Goal: Task Accomplishment & Management: Complete application form

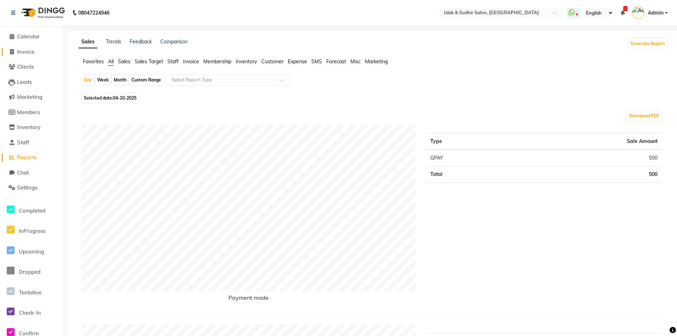
click at [23, 52] on span "Invoice" at bounding box center [25, 51] width 17 height 7
select select "service"
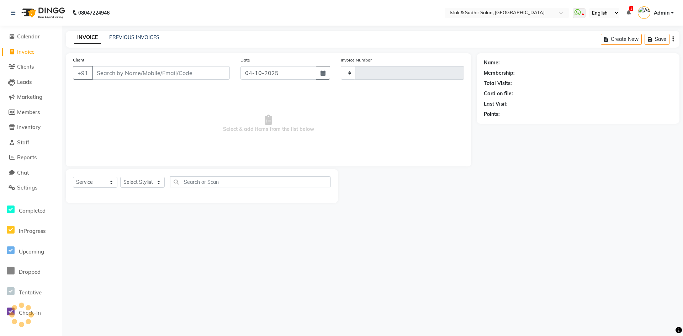
type input "2122"
select select "7859"
click at [125, 66] on input "Client" at bounding box center [161, 73] width 138 height 14
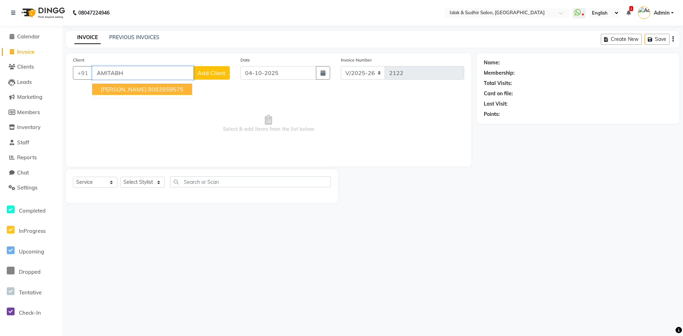
click at [139, 83] on ngb-typeahead-window "[PERSON_NAME] 8082659575" at bounding box center [142, 89] width 101 height 18
click at [139, 88] on span "[PERSON_NAME]" at bounding box center [124, 89] width 46 height 7
type input "8082659575"
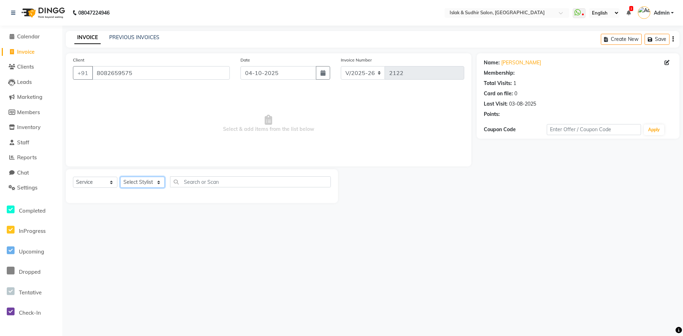
click at [142, 178] on select "Select Stylist [PERSON_NAME] [PERSON_NAME] [PERSON_NAME] [PERSON_NAME] ISLAK IS…" at bounding box center [142, 182] width 44 height 11
select select "1: Object"
select select "88402"
click at [120, 177] on select "Select Stylist [PERSON_NAME] [PERSON_NAME] [PERSON_NAME] [PERSON_NAME] ISLAK IS…" at bounding box center [142, 182] width 44 height 11
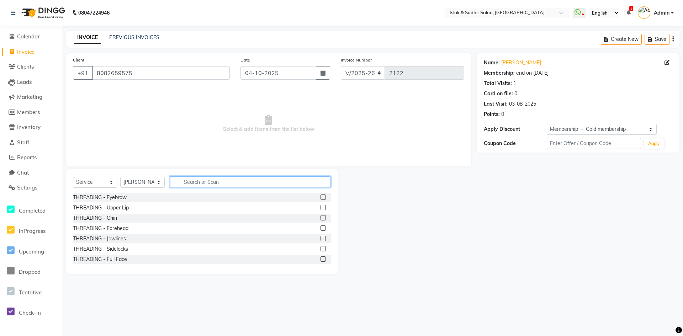
click at [206, 183] on input "text" at bounding box center [250, 181] width 161 height 11
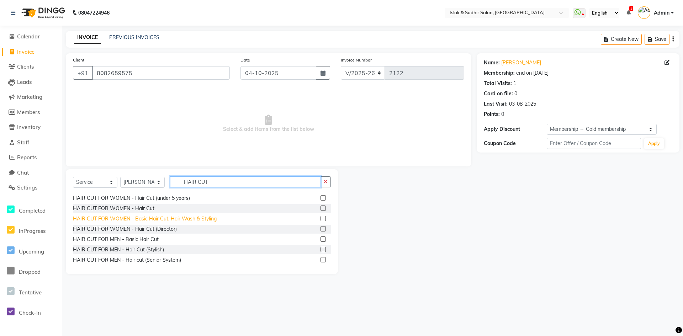
scroll to position [36, 0]
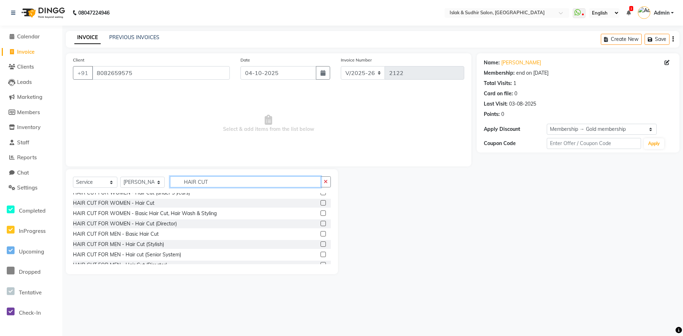
type input "HAIR CUT"
click at [320, 235] on label at bounding box center [322, 233] width 5 height 5
click at [320, 235] on input "checkbox" at bounding box center [322, 234] width 5 height 5
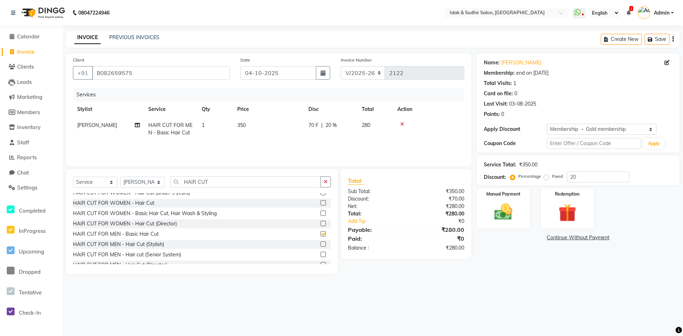
checkbox input "false"
click at [330, 182] on button "button" at bounding box center [325, 181] width 10 height 11
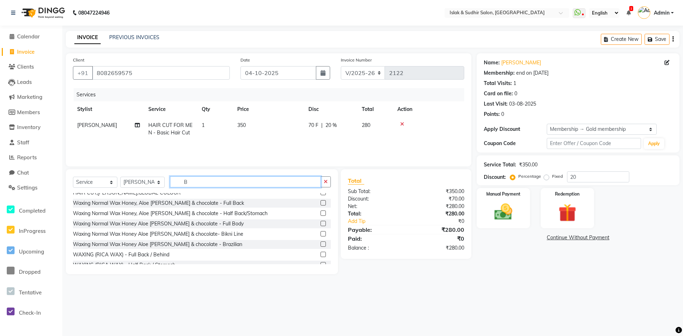
scroll to position [0, 0]
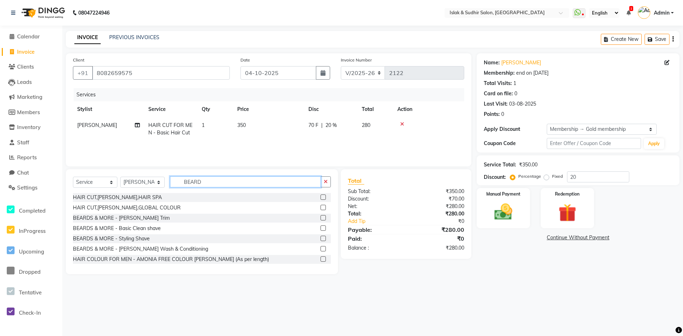
type input "BEARD"
click at [320, 239] on label at bounding box center [322, 238] width 5 height 5
click at [320, 239] on input "checkbox" at bounding box center [322, 238] width 5 height 5
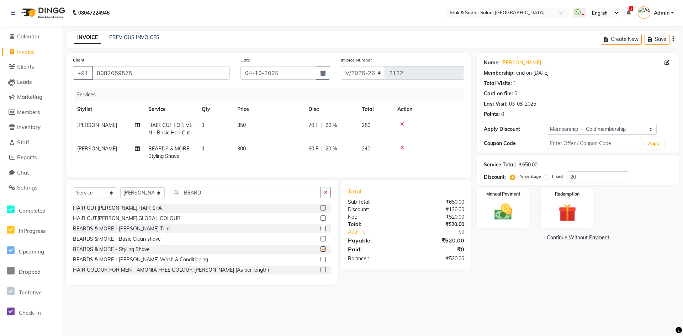
checkbox input "false"
click at [588, 181] on input "20" at bounding box center [598, 176] width 62 height 11
type input "2"
type input "50"
click at [576, 293] on main "INVOICE PREVIOUS INVOICES Create New Save Client [PHONE_NUMBER] Date [DATE] Inv…" at bounding box center [372, 163] width 620 height 264
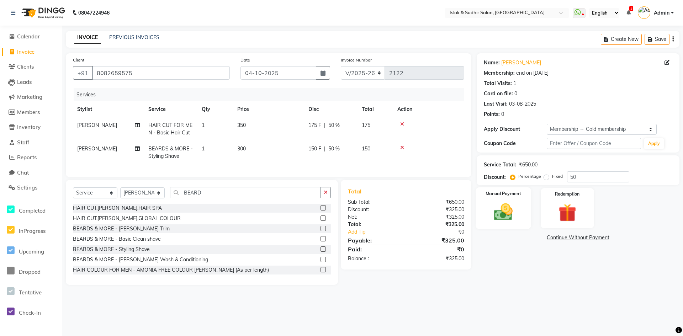
click at [514, 217] on img at bounding box center [503, 212] width 31 height 22
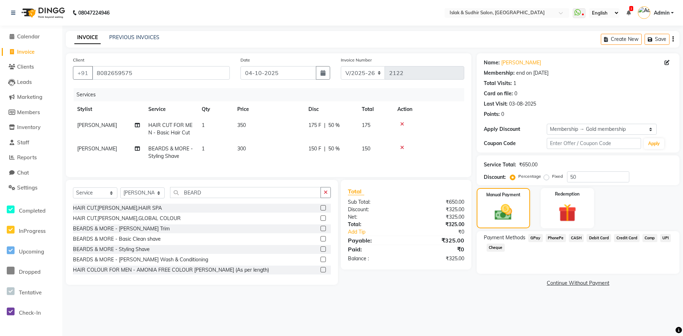
click at [536, 239] on span "GPay" at bounding box center [535, 238] width 15 height 8
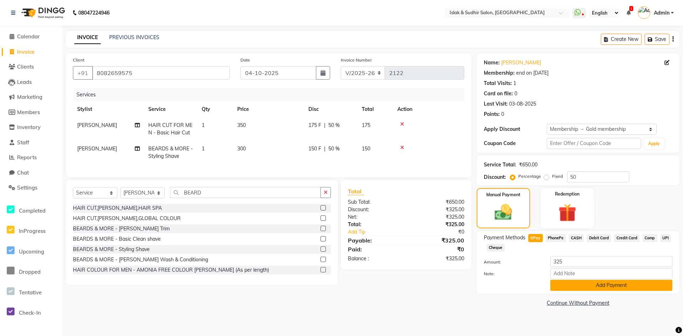
click at [598, 283] on button "Add Payment" at bounding box center [611, 285] width 122 height 11
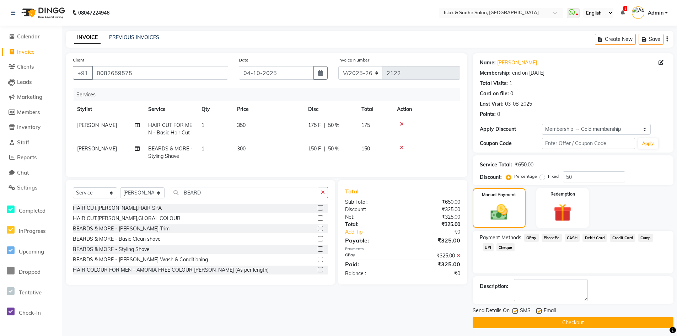
click at [573, 325] on button "Checkout" at bounding box center [573, 322] width 201 height 11
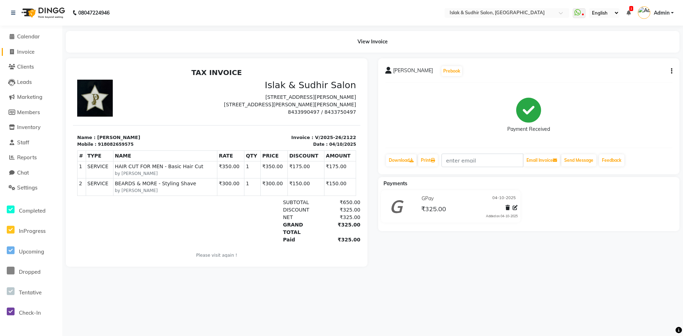
click at [29, 48] on span "Invoice" at bounding box center [25, 51] width 17 height 7
select select "service"
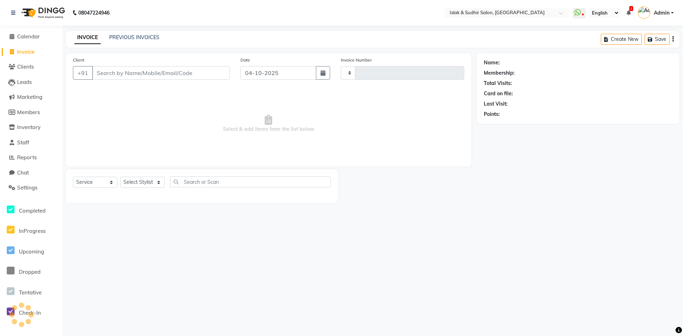
type input "2123"
select select "7859"
click at [116, 72] on input "Client" at bounding box center [161, 73] width 138 height 14
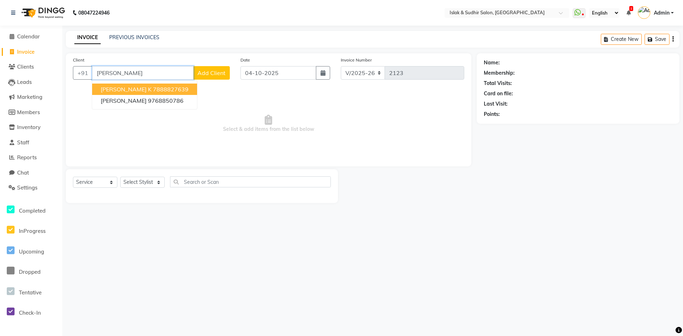
click at [106, 94] on button "[PERSON_NAME] K 7888827639" at bounding box center [144, 89] width 105 height 11
type input "7888827639"
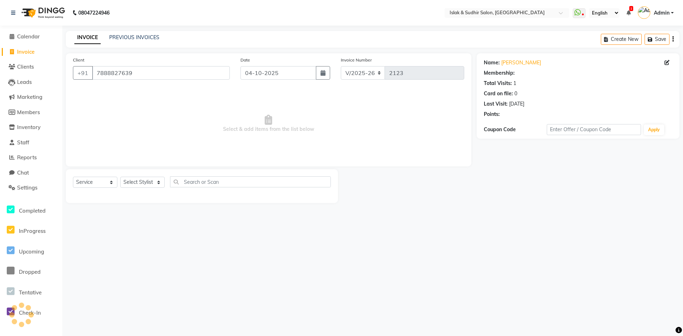
select select "1: Object"
click at [193, 73] on input "7888827639" at bounding box center [161, 73] width 138 height 14
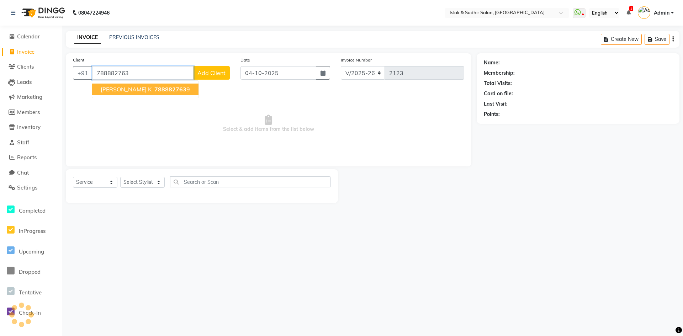
type input "7888827639"
select select "1: Object"
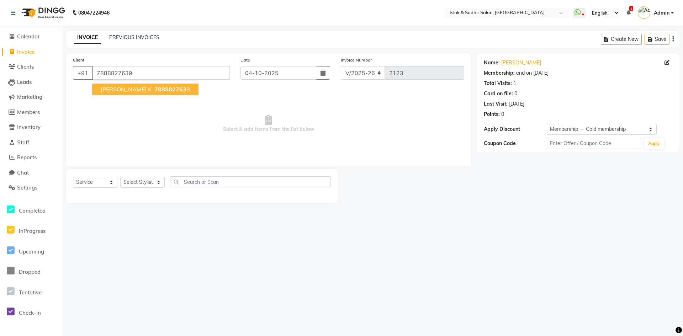
click at [155, 93] on button "[PERSON_NAME] K 788882763 9" at bounding box center [145, 89] width 106 height 11
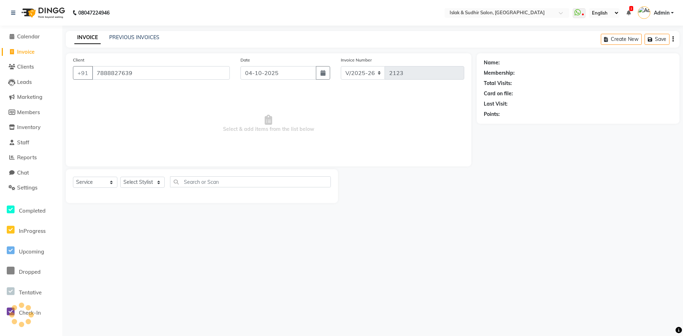
select select "1: Object"
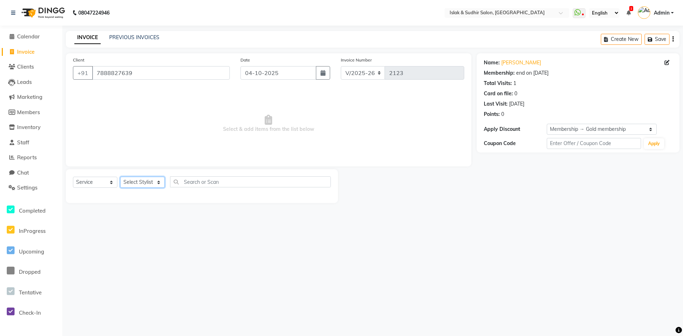
click at [144, 186] on select "Select Stylist [PERSON_NAME] [PERSON_NAME] [PERSON_NAME] [PERSON_NAME] ISLAK IS…" at bounding box center [142, 182] width 44 height 11
select select "93105"
click at [120, 177] on select "Select Stylist [PERSON_NAME] [PERSON_NAME] [PERSON_NAME] [PERSON_NAME] ISLAK IS…" at bounding box center [142, 182] width 44 height 11
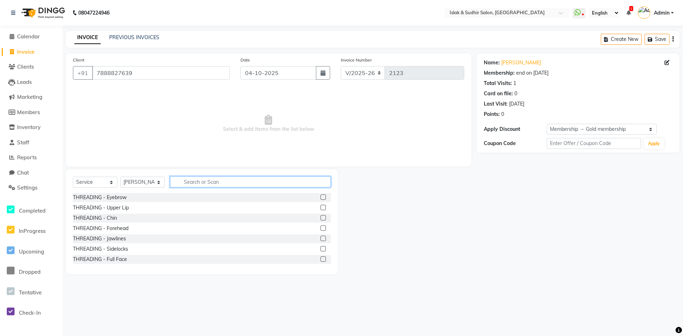
click at [202, 179] on input "text" at bounding box center [250, 181] width 161 height 11
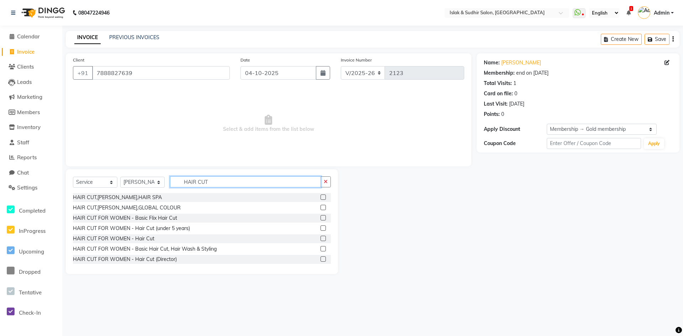
type input "HAIR CUT"
click at [20, 51] on span "Invoice" at bounding box center [25, 51] width 17 height 7
select select "service"
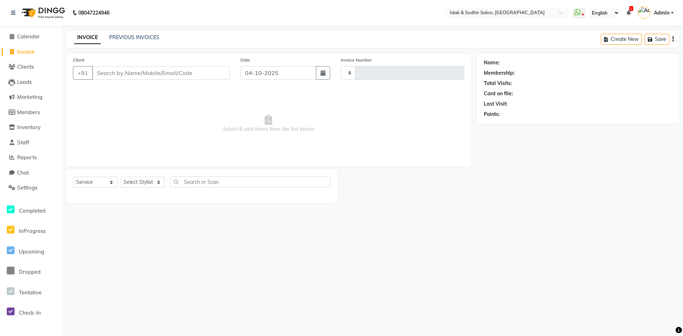
type input "2123"
select select "7859"
click at [188, 73] on input "Client" at bounding box center [161, 73] width 138 height 14
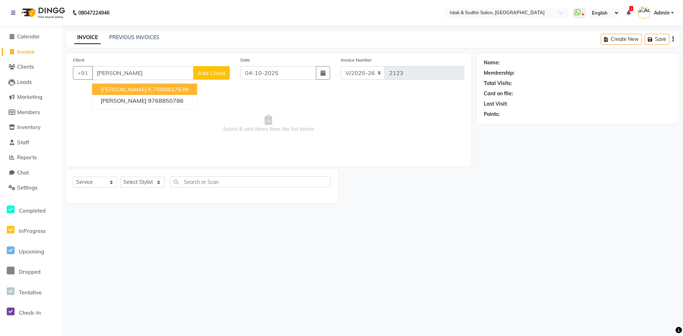
drag, startPoint x: 162, startPoint y: 86, endPoint x: 161, endPoint y: 101, distance: 15.3
click at [162, 86] on ngb-highlight "7888827639" at bounding box center [171, 89] width 36 height 7
type input "7888827639"
select select "1: Object"
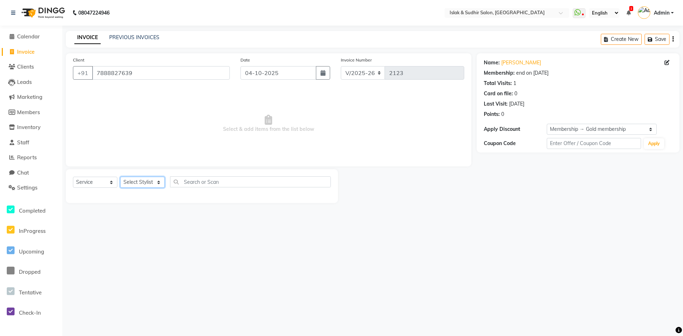
click at [134, 183] on select "Select Stylist [PERSON_NAME] [PERSON_NAME] [PERSON_NAME] [PERSON_NAME] ISLAK IS…" at bounding box center [142, 182] width 44 height 11
select select "93105"
click at [120, 177] on select "Select Stylist [PERSON_NAME] [PERSON_NAME] [PERSON_NAME] [PERSON_NAME] ISLAK IS…" at bounding box center [142, 182] width 44 height 11
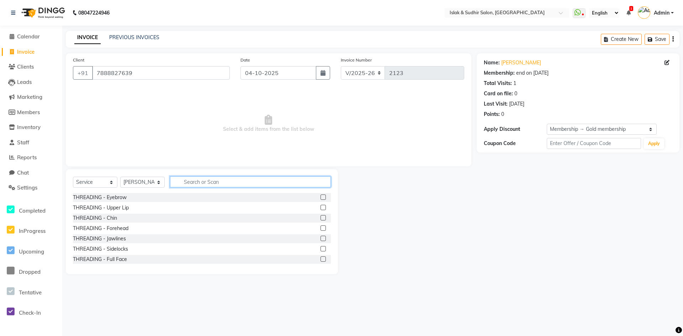
click at [194, 182] on input "text" at bounding box center [250, 181] width 161 height 11
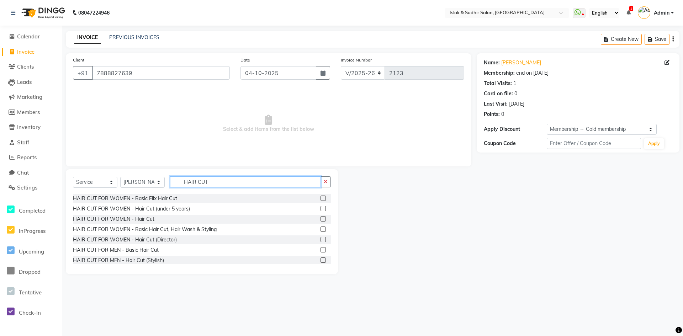
scroll to position [36, 0]
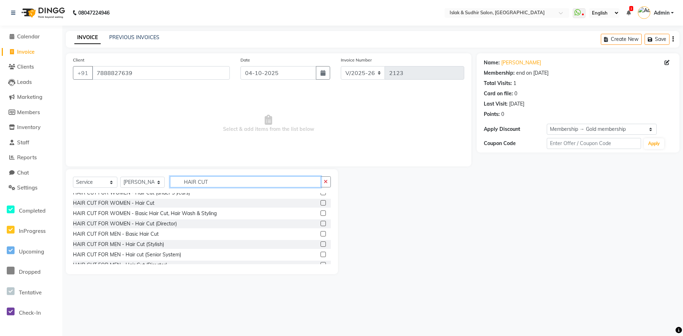
type input "HAIR CUT"
click at [320, 234] on label at bounding box center [322, 233] width 5 height 5
click at [320, 234] on input "checkbox" at bounding box center [322, 234] width 5 height 5
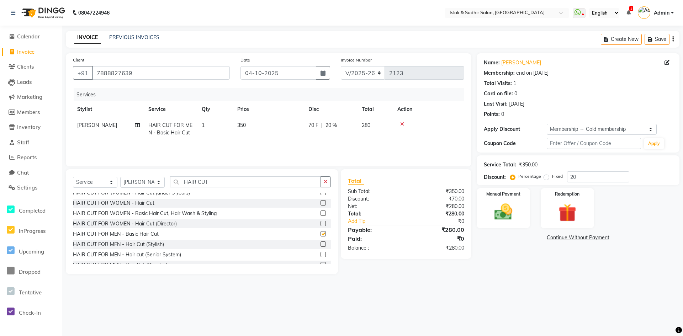
checkbox input "false"
click at [327, 181] on icon "button" at bounding box center [326, 181] width 4 height 5
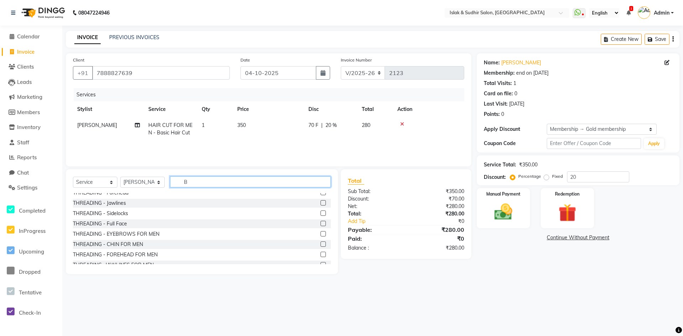
scroll to position [0, 0]
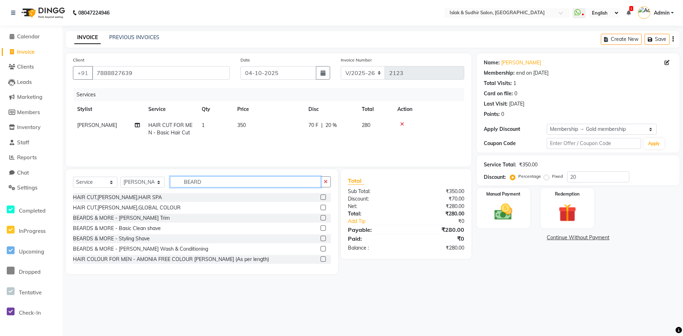
type input "BEARD"
click at [320, 239] on label at bounding box center [322, 238] width 5 height 5
click at [320, 239] on input "checkbox" at bounding box center [322, 238] width 5 height 5
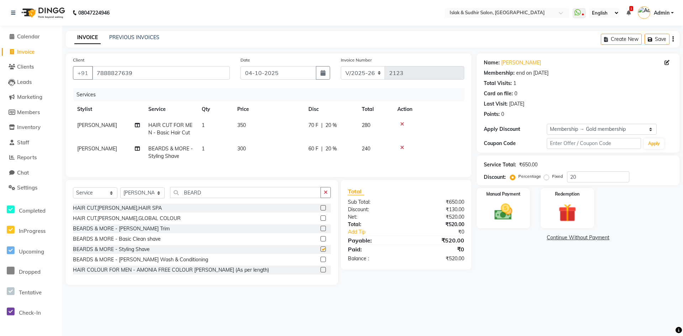
checkbox input "false"
click at [599, 170] on div "Service Total: ₹650.00 Discount: Percentage Fixed 20" at bounding box center [577, 170] width 188 height 24
click at [579, 179] on input "20" at bounding box center [598, 176] width 62 height 11
type input "2"
type input "50"
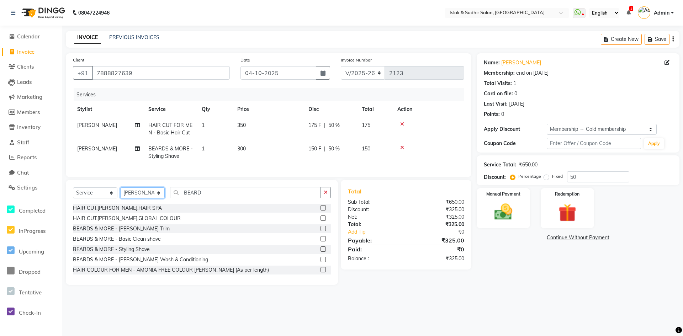
click at [161, 198] on select "Select Stylist [PERSON_NAME] [PERSON_NAME] [PERSON_NAME] [PERSON_NAME] ISLAK IS…" at bounding box center [142, 192] width 44 height 11
select select "70491"
click at [120, 193] on select "Select Stylist [PERSON_NAME] [PERSON_NAME] [PERSON_NAME] [PERSON_NAME] ISLAK IS…" at bounding box center [142, 192] width 44 height 11
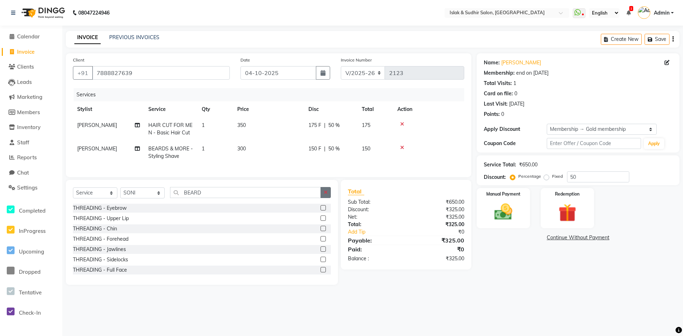
click at [325, 195] on icon "button" at bounding box center [326, 192] width 4 height 5
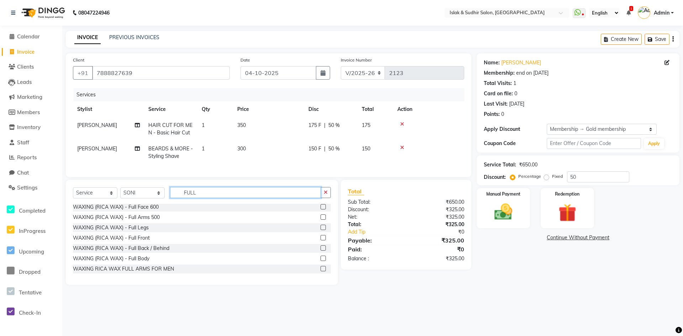
scroll to position [142, 0]
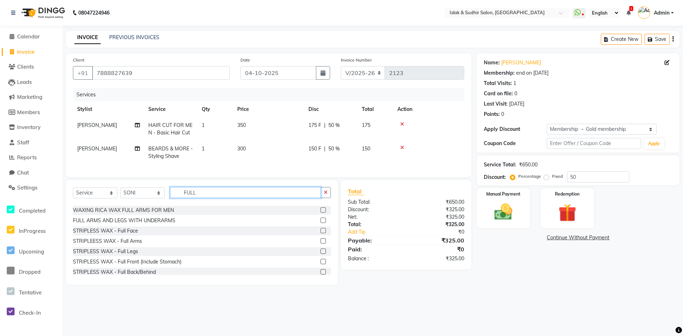
type input "FULL"
click at [320, 223] on label at bounding box center [322, 220] width 5 height 5
click at [320, 223] on input "checkbox" at bounding box center [322, 220] width 5 height 5
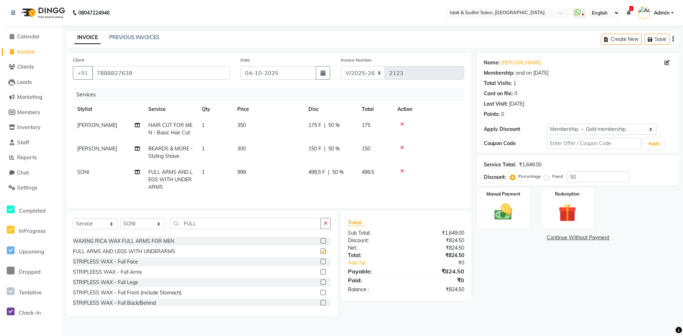
checkbox input "false"
click at [338, 171] on span "50 %" at bounding box center [337, 172] width 11 height 7
select select "70491"
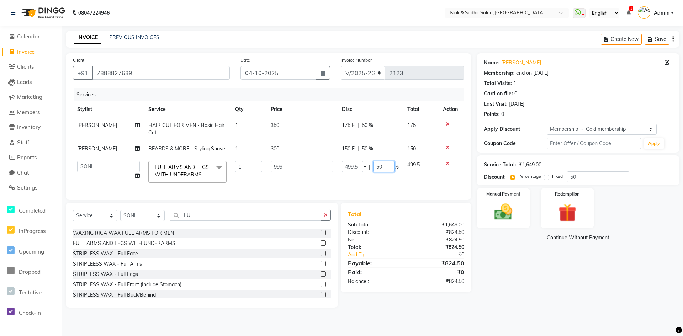
click at [387, 169] on input "50" at bounding box center [383, 166] width 21 height 11
type input "5"
type input "0"
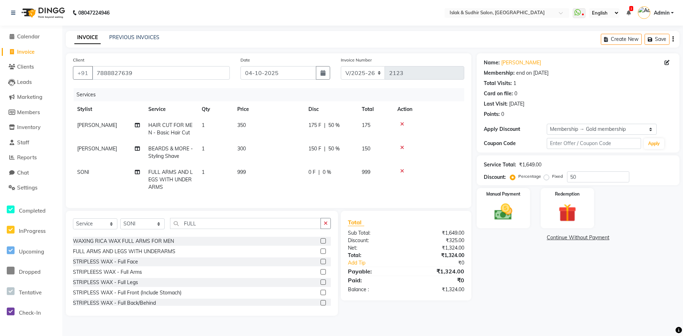
click at [502, 275] on div "Name: [PERSON_NAME] K Membership: end on [DATE] Total Visits: 1 Card on file: 0…" at bounding box center [580, 184] width 208 height 262
click at [328, 228] on button "button" at bounding box center [325, 223] width 10 height 11
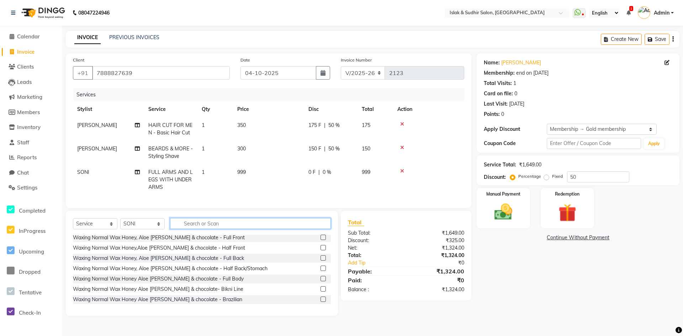
scroll to position [213, 0]
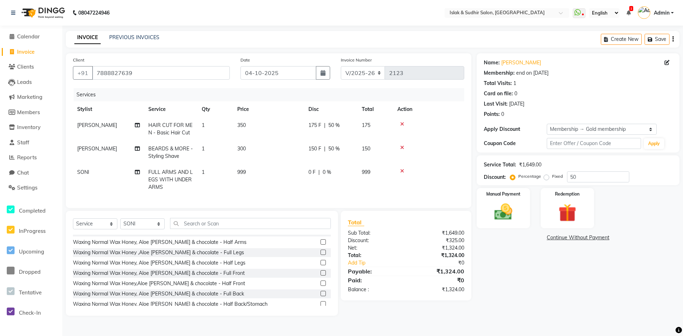
drag, startPoint x: 329, startPoint y: 244, endPoint x: 506, endPoint y: 302, distance: 185.9
click at [533, 299] on div "Name: [PERSON_NAME] K Membership: end on [DATE] Total Visits: 1 Card on file: 0…" at bounding box center [580, 184] width 208 height 262
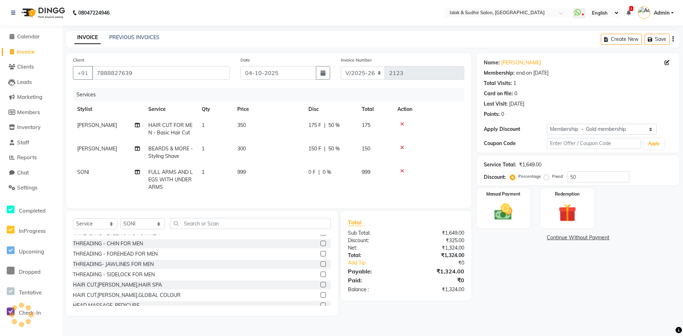
scroll to position [0, 0]
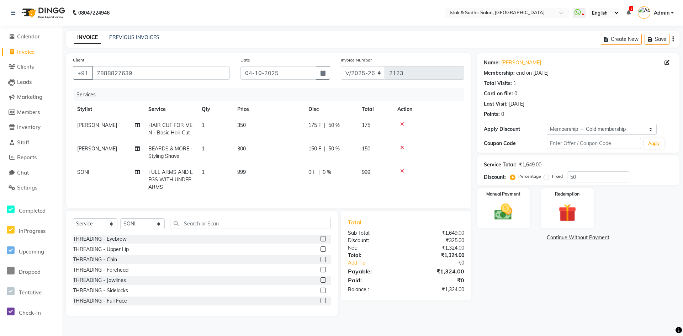
click at [320, 241] on label at bounding box center [322, 238] width 5 height 5
click at [320, 241] on input "checkbox" at bounding box center [322, 239] width 5 height 5
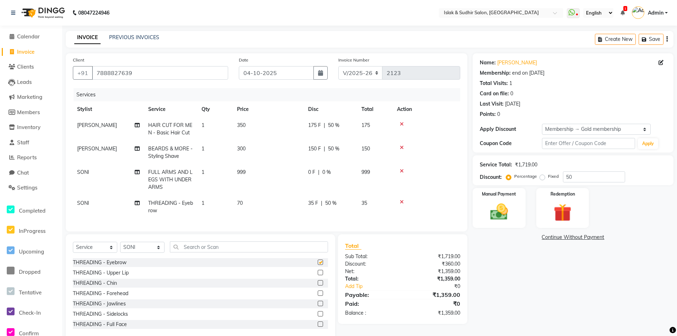
checkbox input "false"
click at [328, 204] on span "50 %" at bounding box center [330, 202] width 11 height 7
select select "70491"
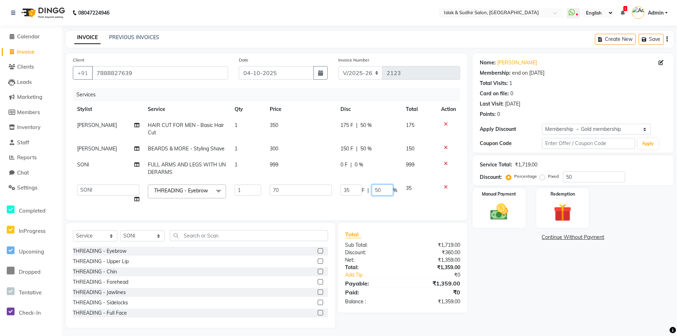
click at [376, 191] on input "50" at bounding box center [382, 190] width 21 height 11
type input "20"
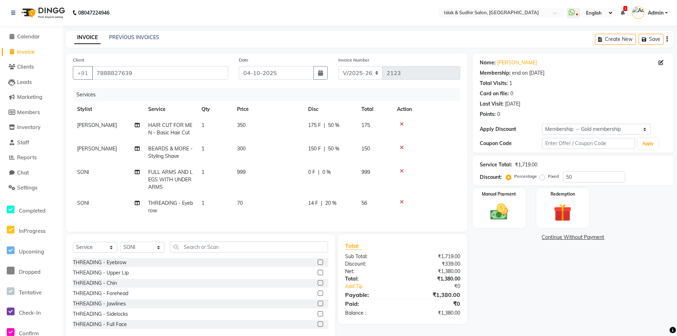
click at [522, 303] on div "Name: [PERSON_NAME] K Membership: end on [DATE] Total Visits: 1 Card on file: 0…" at bounding box center [576, 196] width 206 height 286
click at [501, 217] on img at bounding box center [499, 211] width 30 height 21
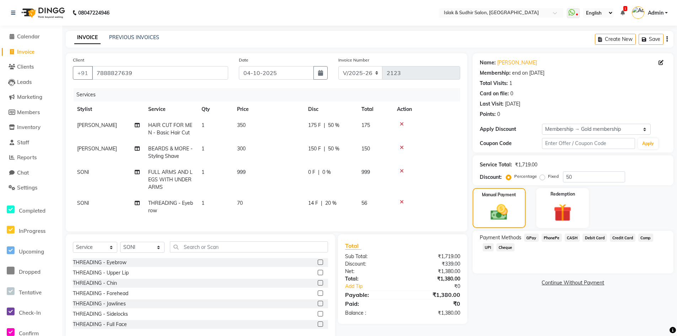
click at [583, 237] on span "Debit Card" at bounding box center [595, 238] width 25 height 8
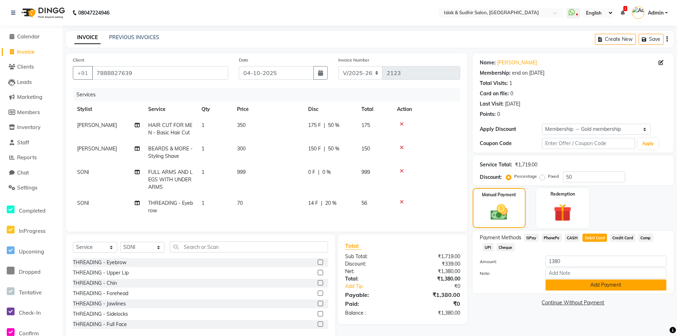
click at [575, 285] on button "Add Payment" at bounding box center [606, 284] width 121 height 11
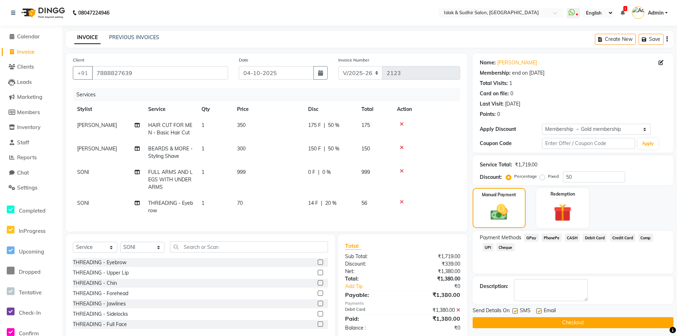
click at [565, 318] on button "Checkout" at bounding box center [573, 322] width 201 height 11
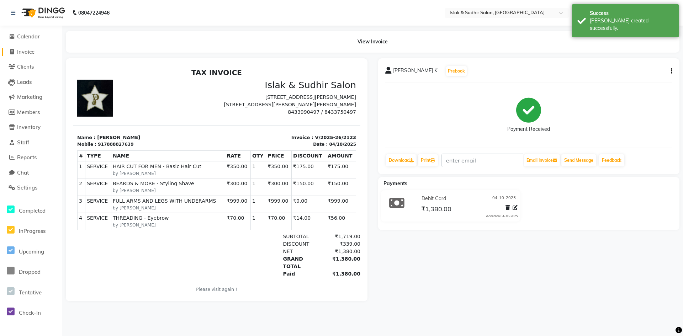
click at [34, 49] on span "Invoice" at bounding box center [25, 51] width 17 height 7
select select "7859"
select select "service"
